Goal: Communication & Community: Ask a question

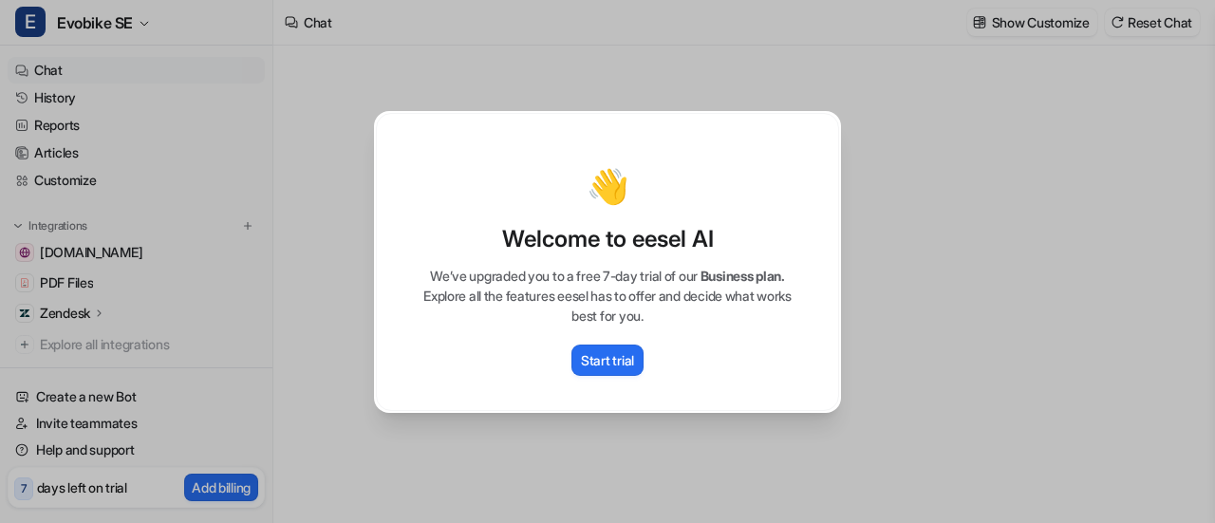
type textarea "**********"
click at [909, 109] on div "👋 Welcome to eesel AI We’ve upgraded you to a free 7-day trial of our Business …" at bounding box center [607, 261] width 1215 height 523
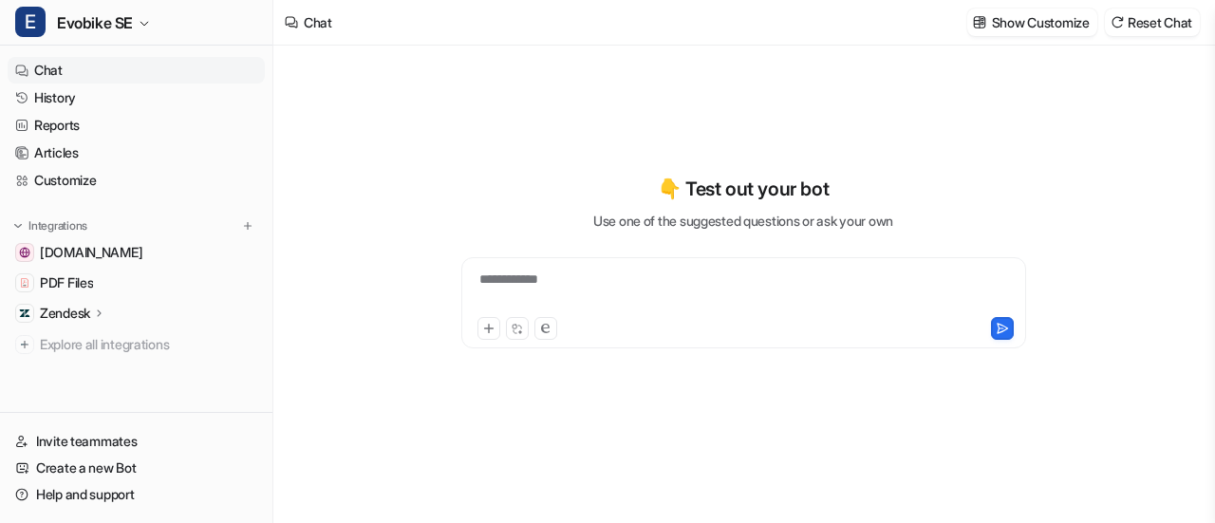
type textarea "**********"
